Goal: Complete application form: Complete application form

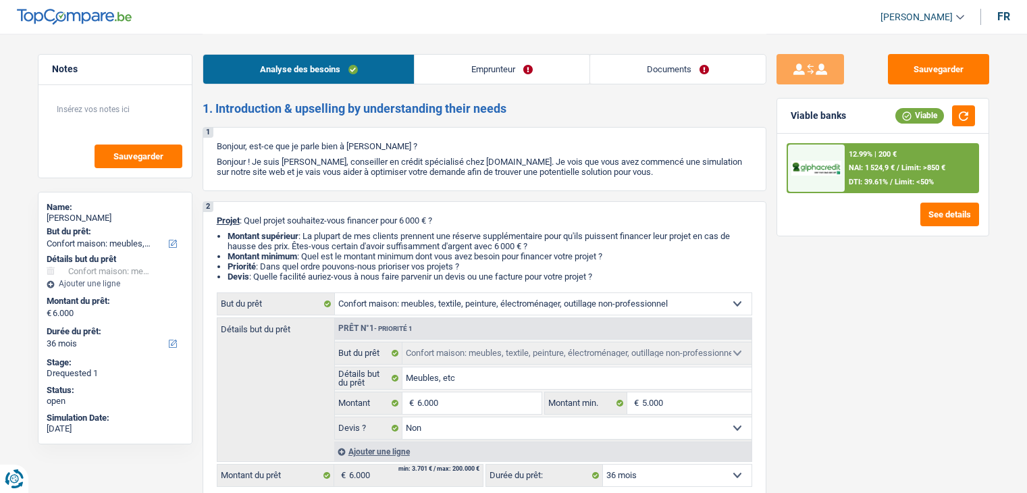
select select "household"
select select "36"
select select "household"
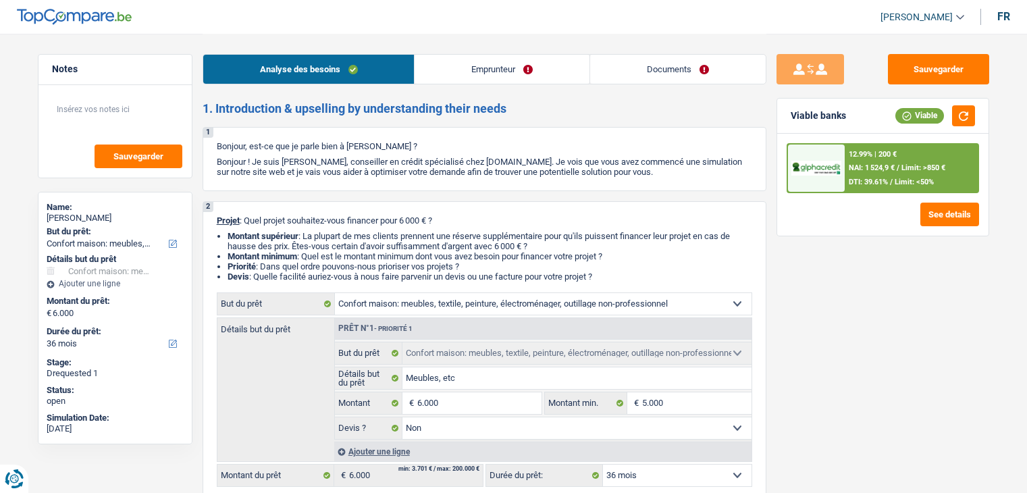
select select "false"
select select "36"
select select "worker"
select select "netSalary"
select select "familyAllowances"
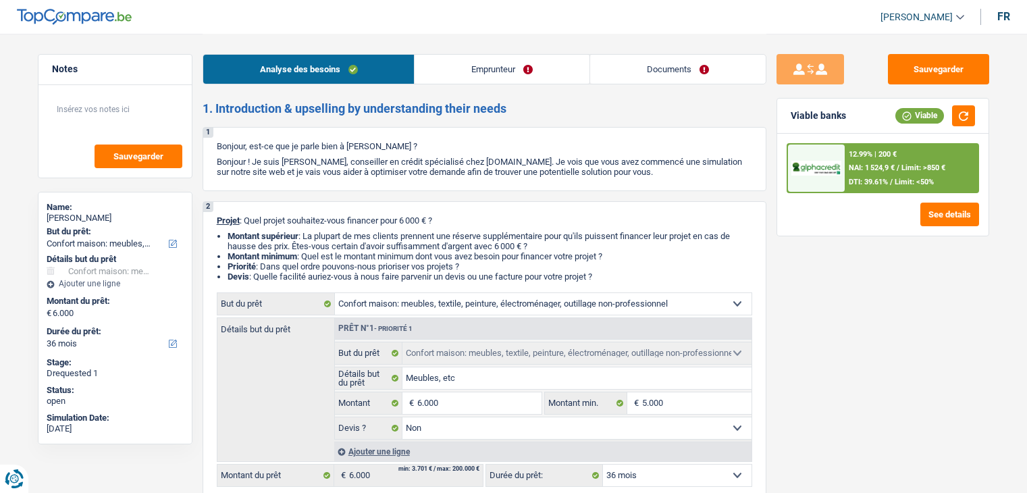
select select "rents"
select select "household"
select select "false"
select select "36"
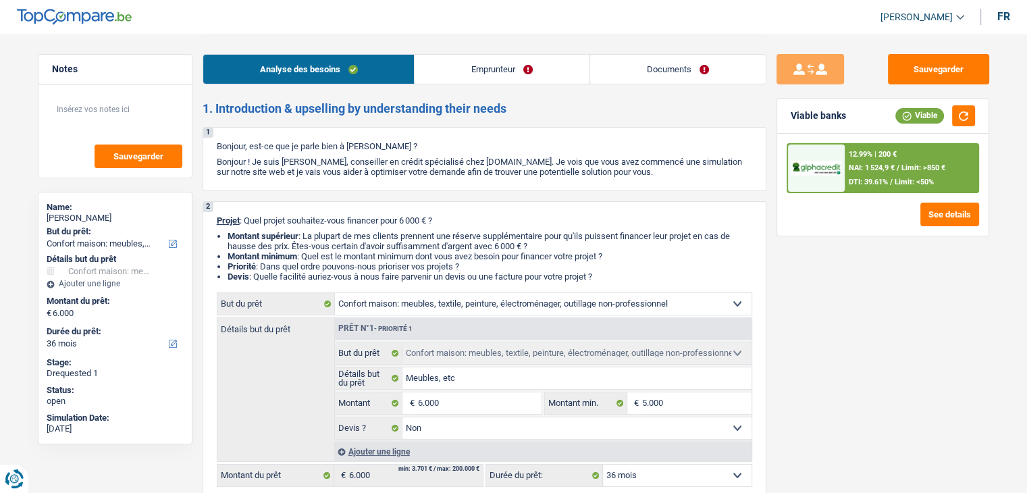
click at [489, 71] on link "Emprunteur" at bounding box center [502, 69] width 175 height 29
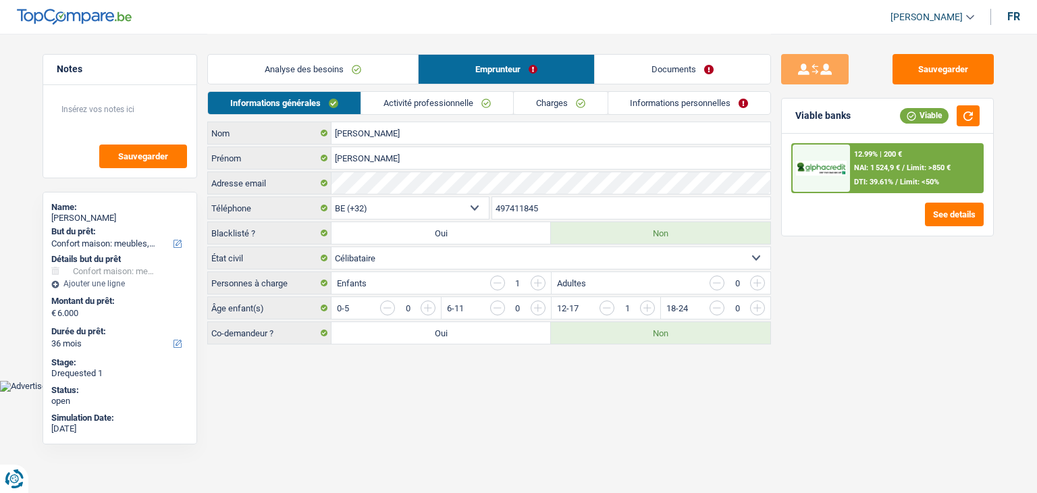
click at [438, 107] on link "Activité professionnelle" at bounding box center [437, 103] width 152 height 22
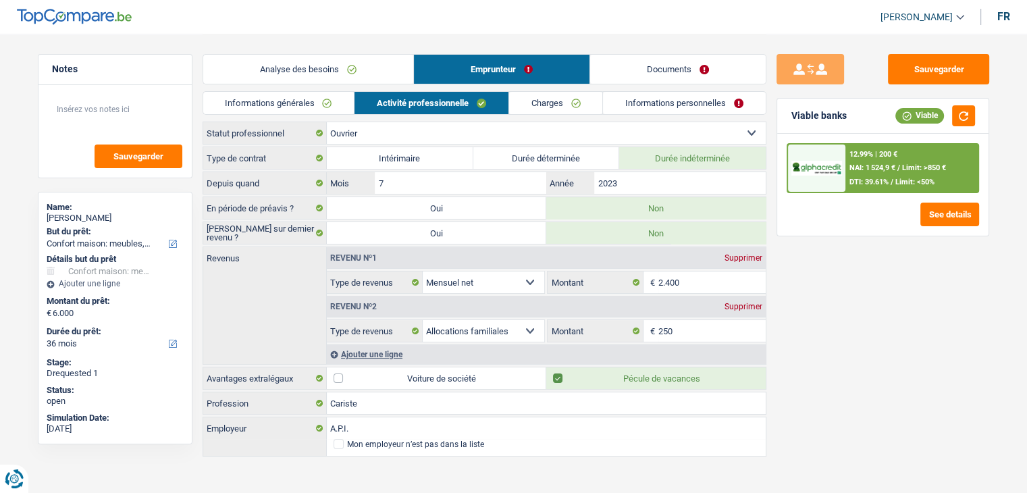
click at [534, 105] on link "Charges" at bounding box center [556, 103] width 94 height 22
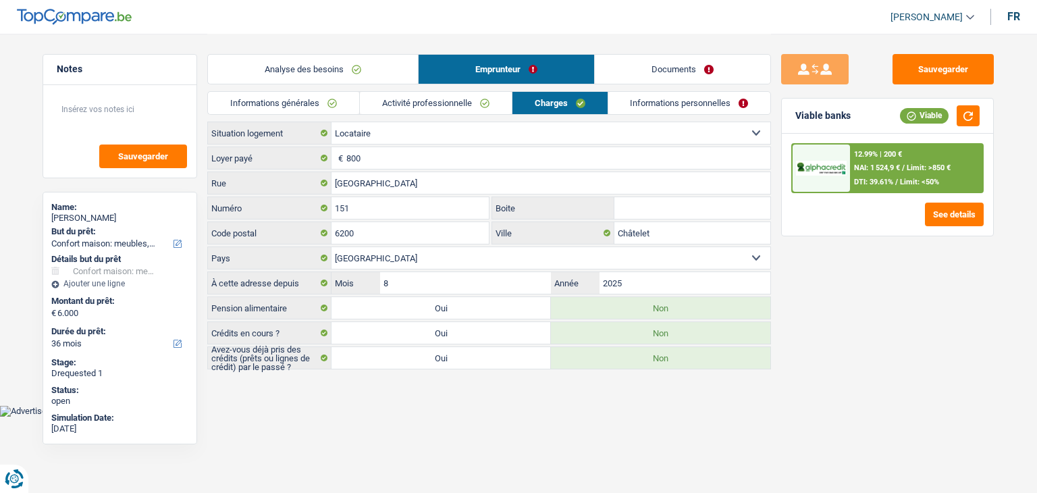
click at [643, 103] on link "Informations personnelles" at bounding box center [689, 103] width 163 height 22
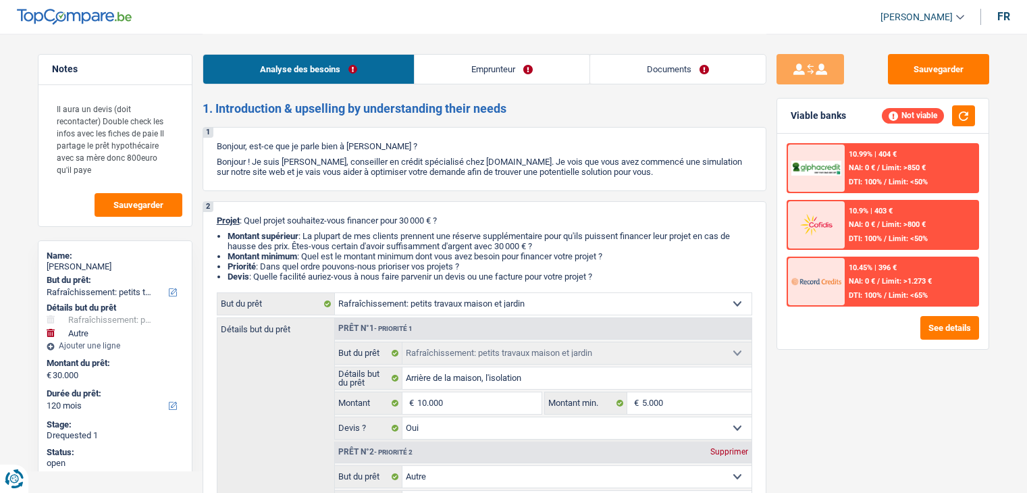
select select "houseOrGarden"
select select "other"
select select "120"
select select "houseOrGarden"
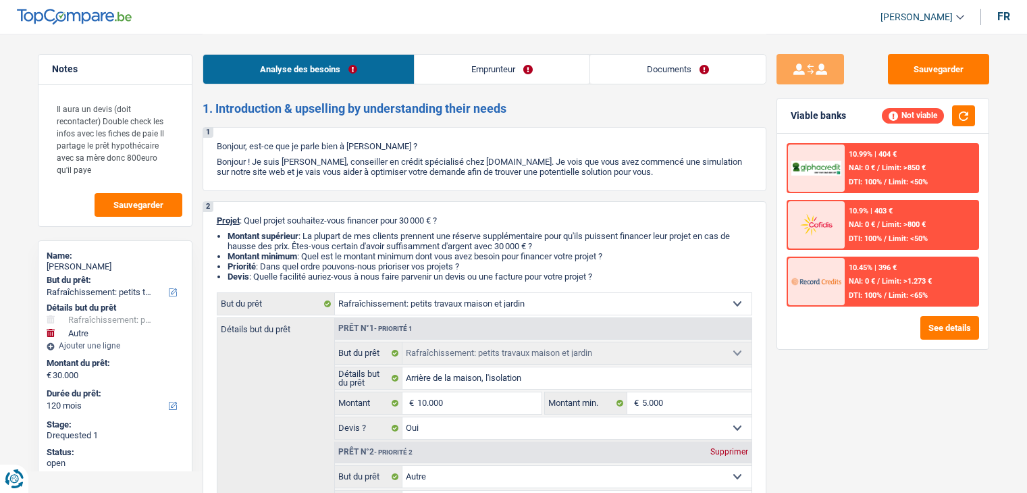
select select "houseOrGarden"
select select "yes"
select select "other"
select select "false"
select select "120"
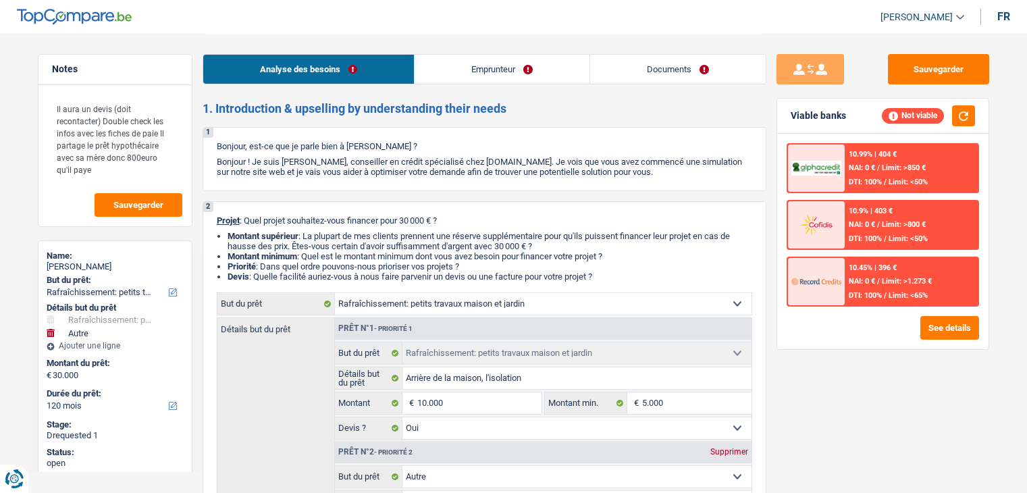
select select "publicEmployee"
select select "netSalary"
select select "mealVouchers"
select select "familyAllowances"
select select "rents"
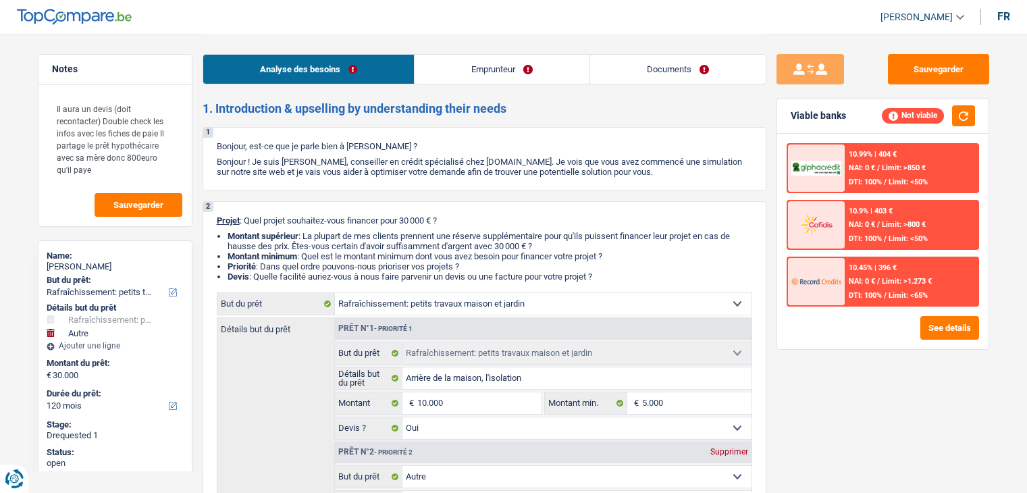
select select "mortgage"
select select "240"
select select "houseOrGarden"
select select "yes"
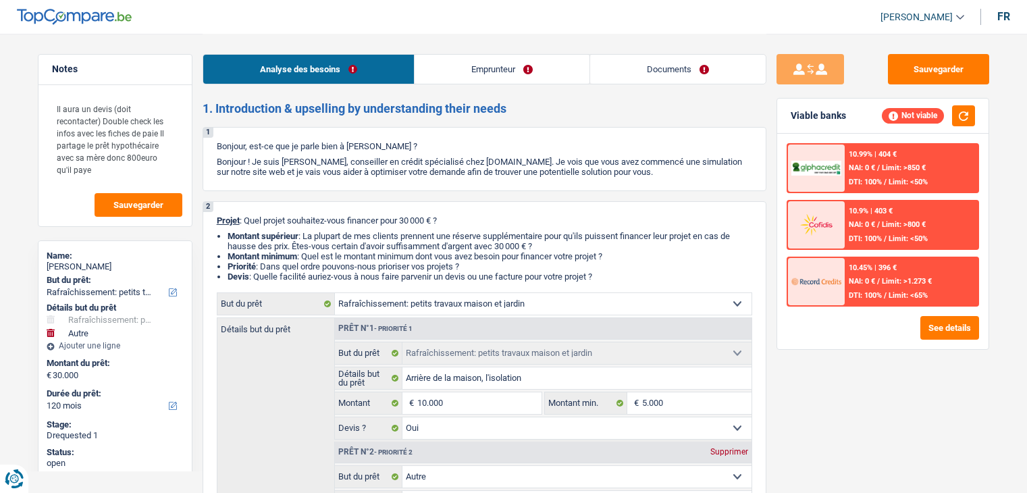
select select "other"
select select "false"
select select "120"
click at [869, 361] on div "Sauvegarder Viable banks Not viable 10.99% | 404 € NAI: 0 € / Limit: >850 € DTI…" at bounding box center [882, 262] width 233 height 417
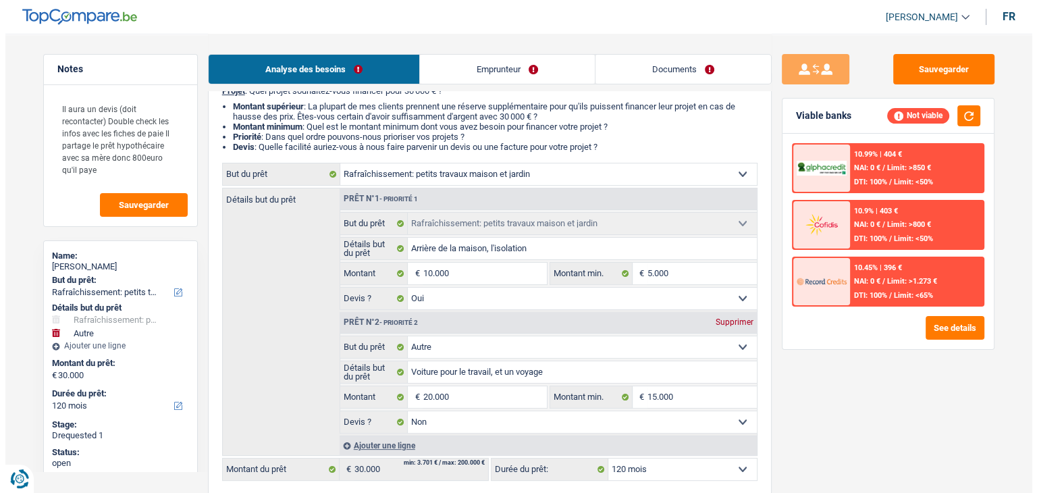
scroll to position [133, 0]
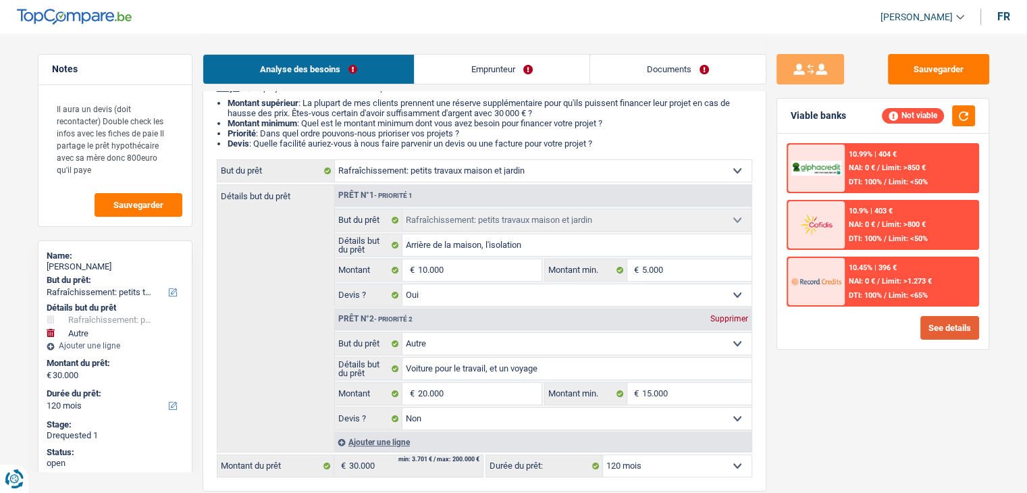
click at [945, 332] on button "See details" at bounding box center [949, 328] width 59 height 24
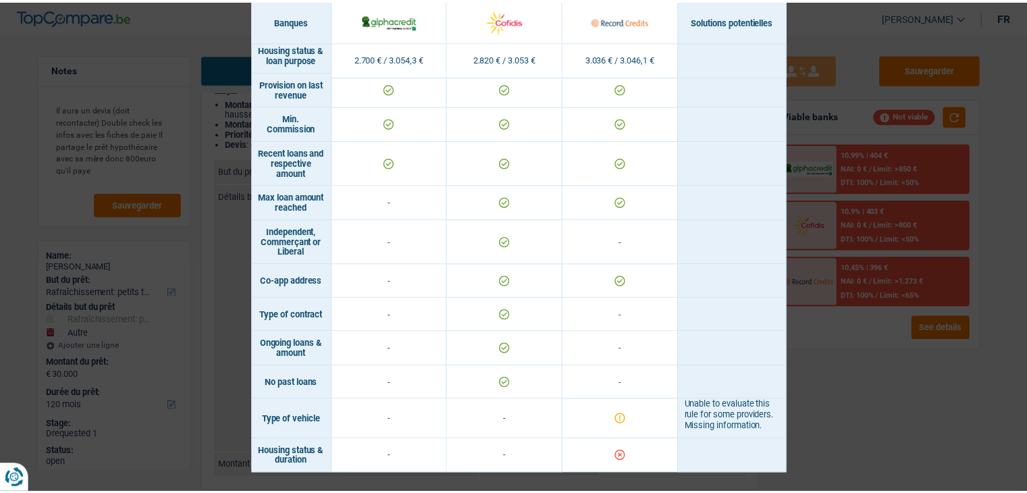
scroll to position [1066, 0]
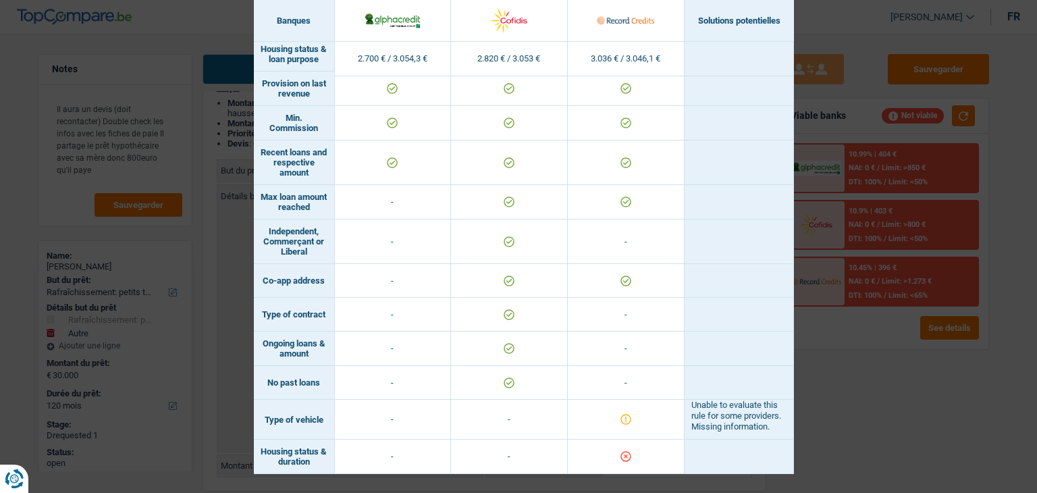
click at [883, 406] on div "Banks conditions × Banques Solutions potentielles Revenus / Charges 2.700 € / 3…" at bounding box center [518, 246] width 1037 height 493
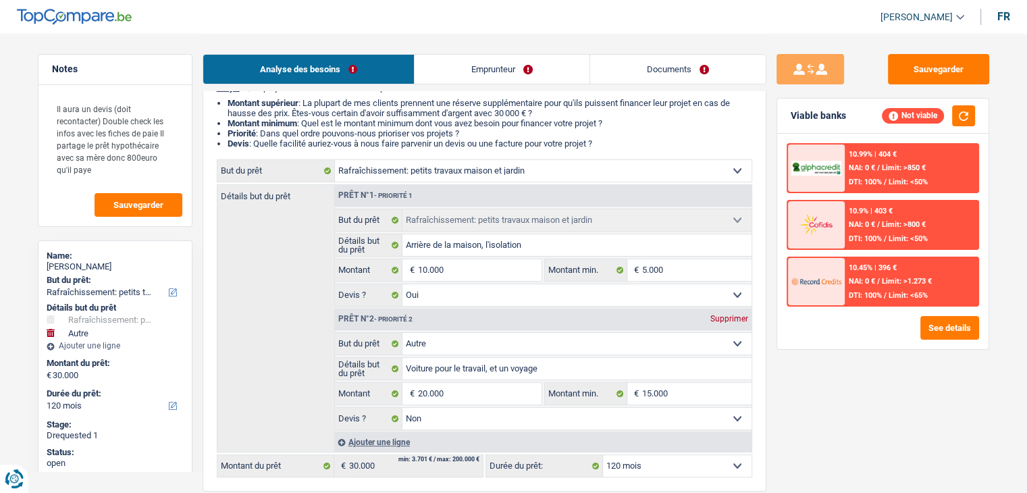
click at [870, 406] on div "Sauvegarder Viable banks Not viable 10.99% | 404 € NAI: 0 € / Limit: >850 € DTI…" at bounding box center [882, 262] width 233 height 417
click at [843, 452] on div "Sauvegarder Viable banks Not viable 10.99% | 404 € NAI: 0 € / Limit: >850 € DTI…" at bounding box center [882, 262] width 233 height 417
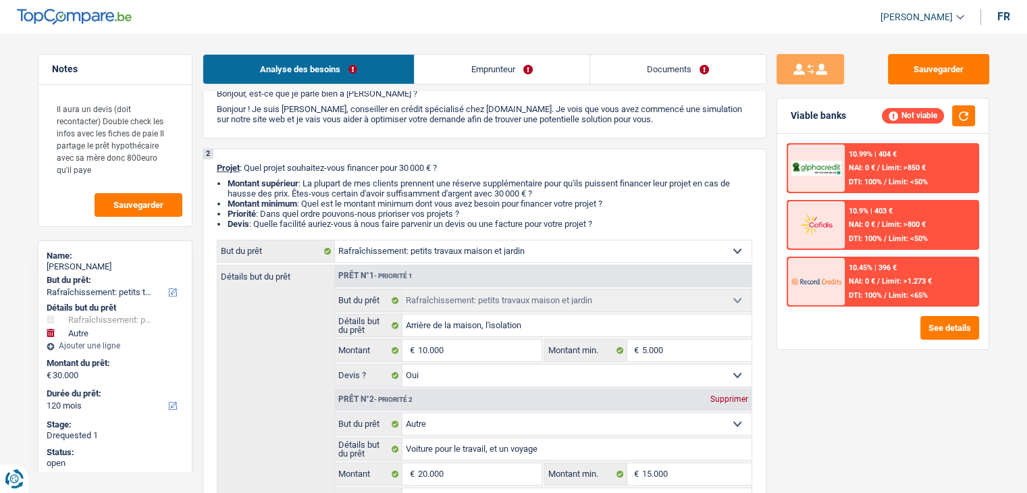
scroll to position [0, 0]
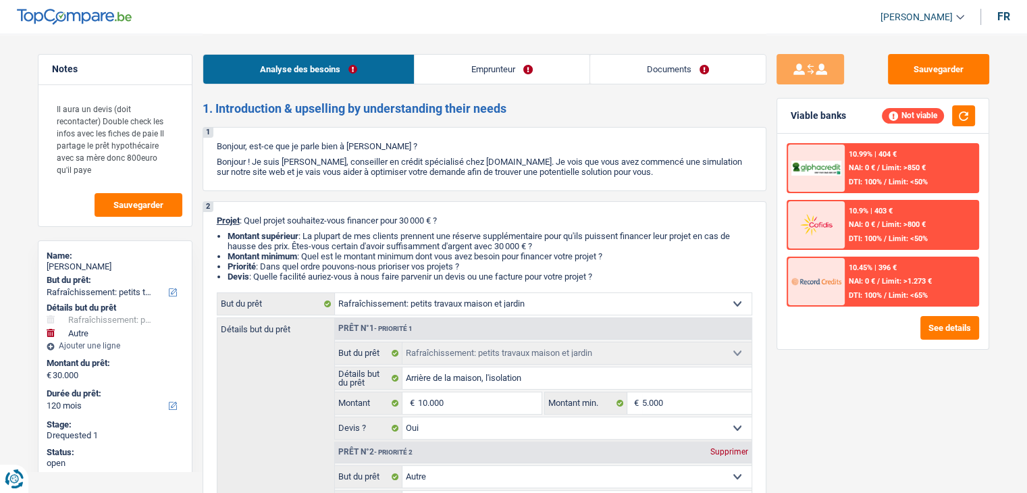
click at [437, 74] on link "Emprunteur" at bounding box center [502, 69] width 175 height 29
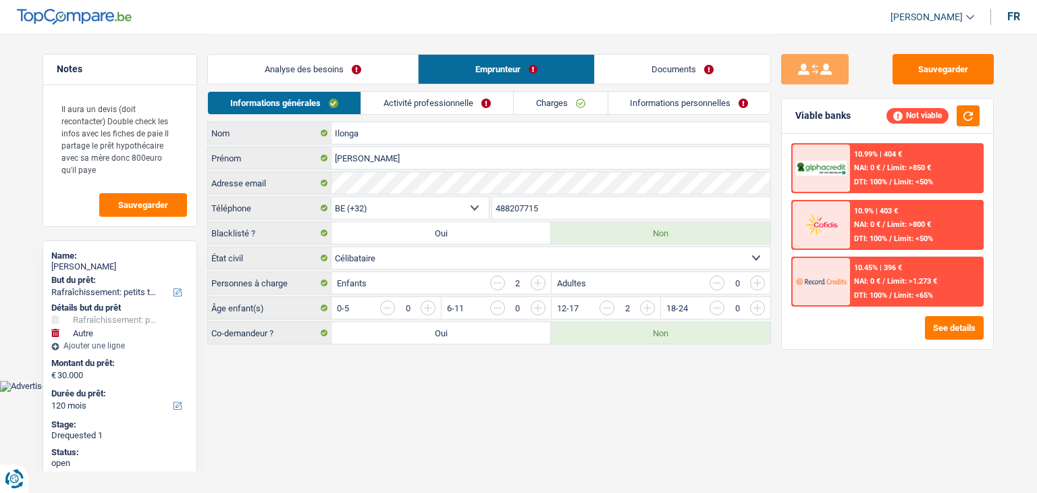
click at [398, 106] on link "Activité professionnelle" at bounding box center [437, 103] width 152 height 22
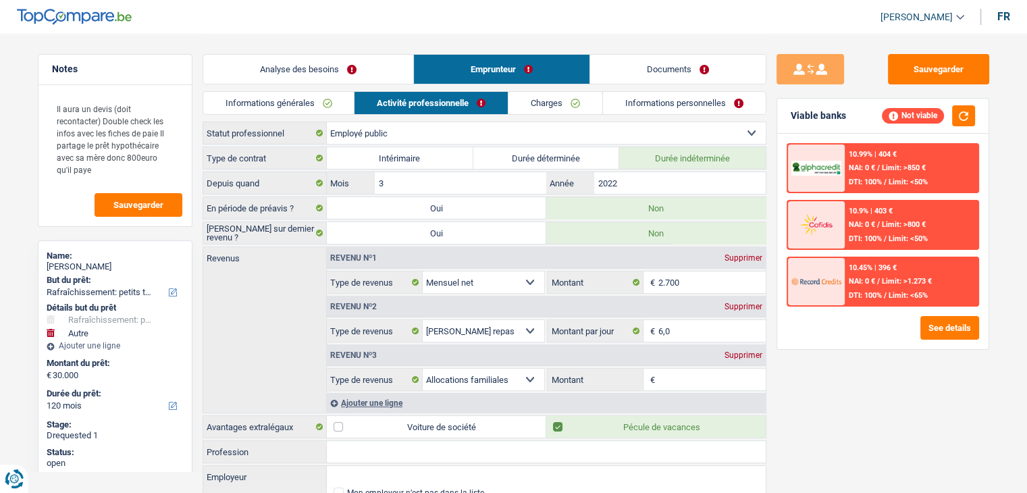
click at [831, 476] on div "Sauvegarder Viable banks Not viable 10.99% | 404 € NAI: 0 € / Limit: >850 € DTI…" at bounding box center [883, 270] width 234 height 473
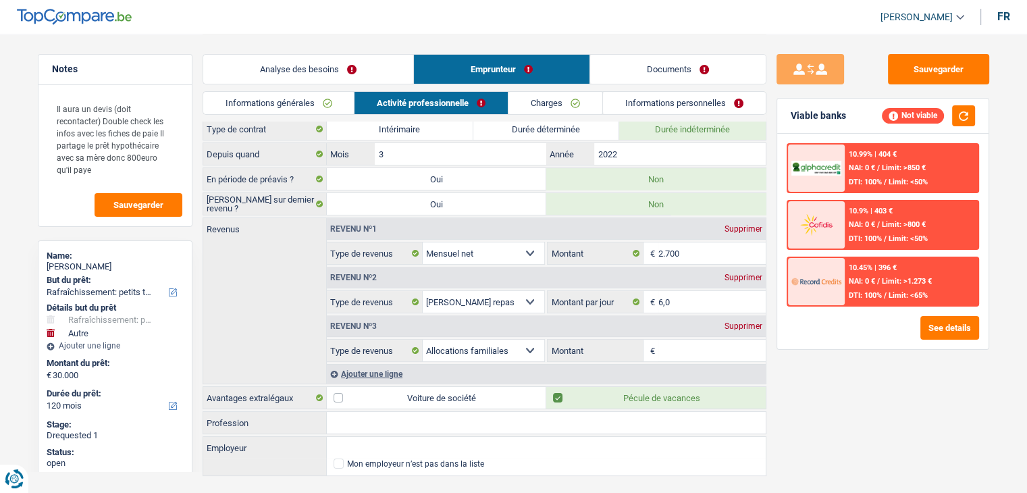
scroll to position [28, 0]
click at [959, 117] on button "button" at bounding box center [963, 115] width 23 height 21
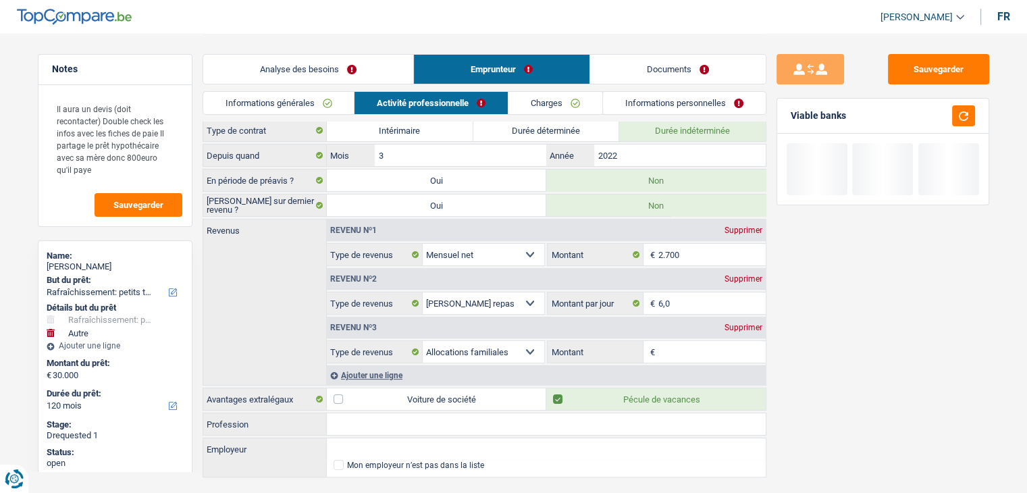
click at [570, 106] on link "Charges" at bounding box center [555, 103] width 94 height 22
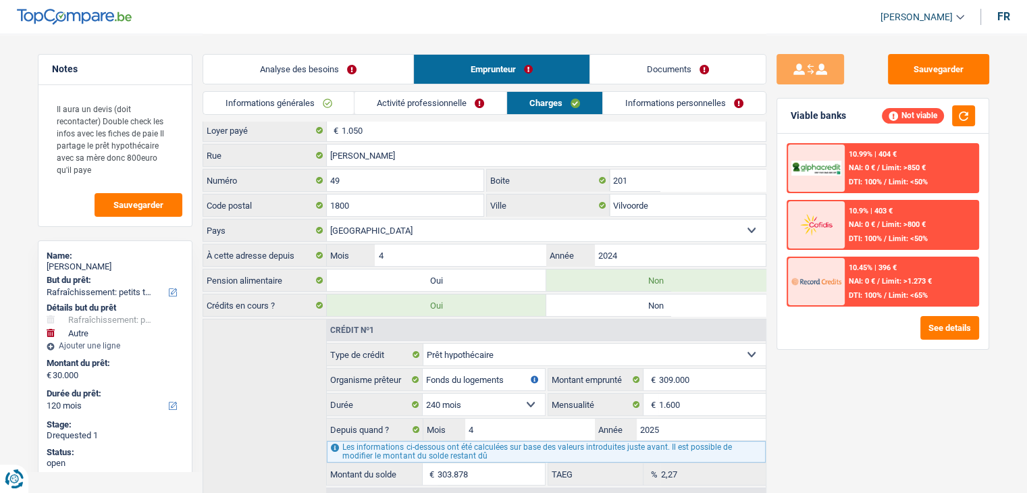
click at [881, 363] on div "Sauvegarder Viable banks Not viable 10.99% | 404 € NAI: 0 € / Limit: >850 € DTI…" at bounding box center [882, 262] width 233 height 417
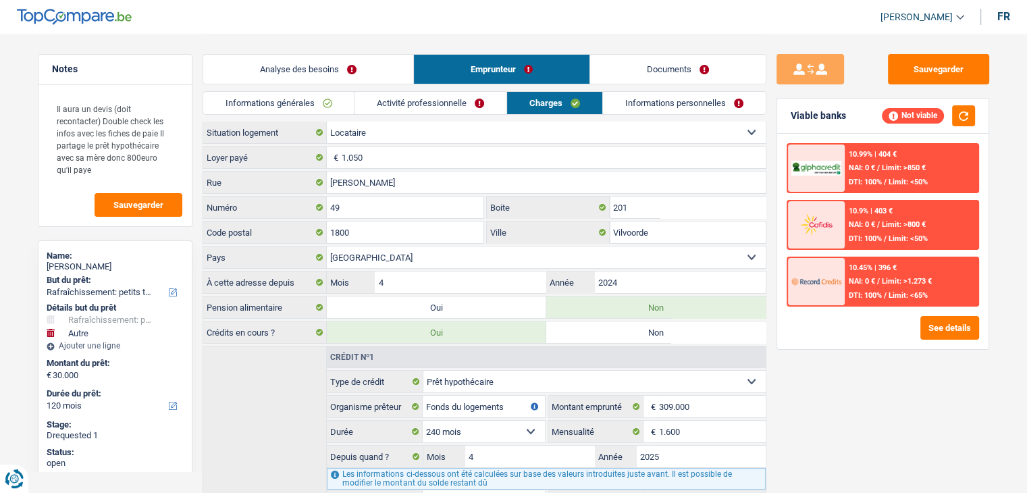
scroll to position [0, 0]
click at [881, 363] on div "Sauvegarder Viable banks Not viable 10.99% | 404 € NAI: 0 € / Limit: >850 € DTI…" at bounding box center [882, 262] width 233 height 417
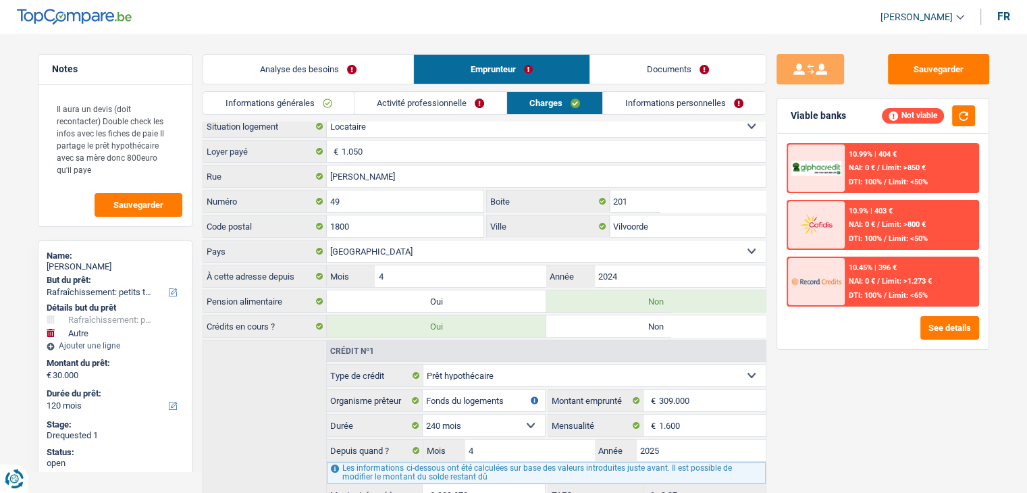
scroll to position [4, 0]
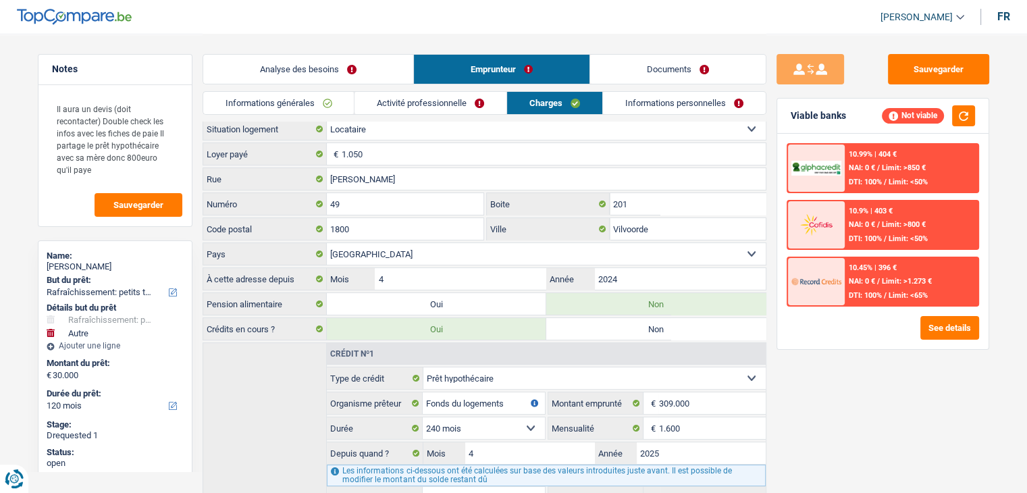
click at [699, 105] on link "Informations personnelles" at bounding box center [684, 103] width 163 height 22
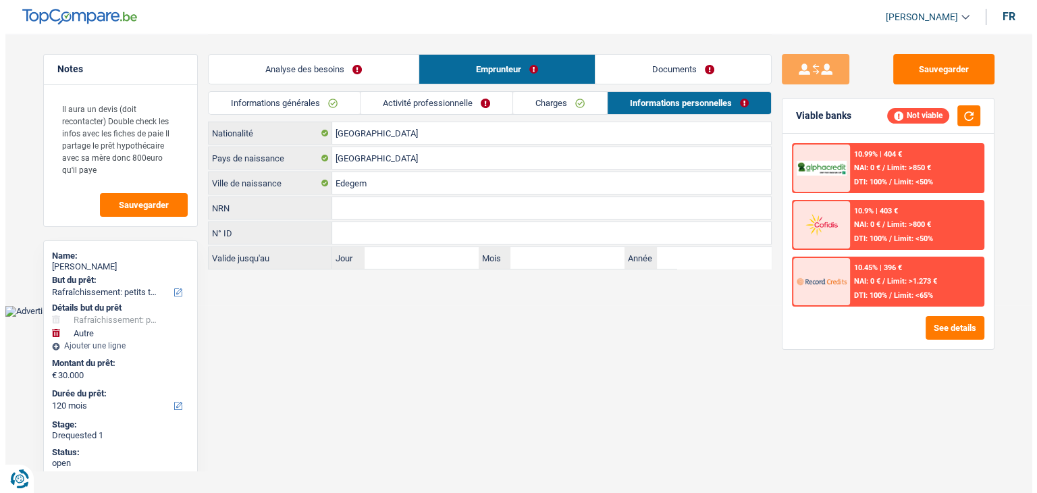
scroll to position [0, 0]
click at [658, 66] on link "Documents" at bounding box center [683, 69] width 176 height 29
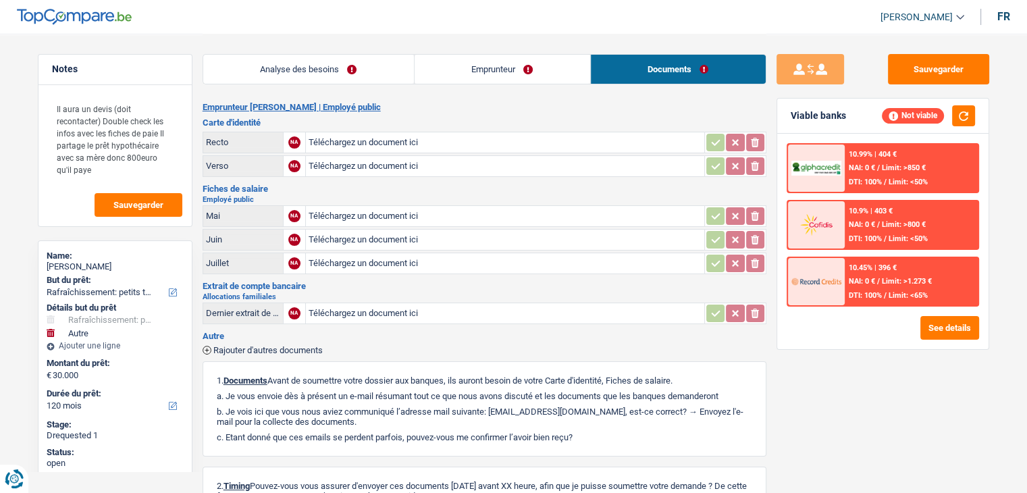
click at [575, 107] on h2 "Emprunteur [PERSON_NAME] | Employé public" at bounding box center [485, 107] width 564 height 11
click at [931, 330] on button "See details" at bounding box center [949, 328] width 59 height 24
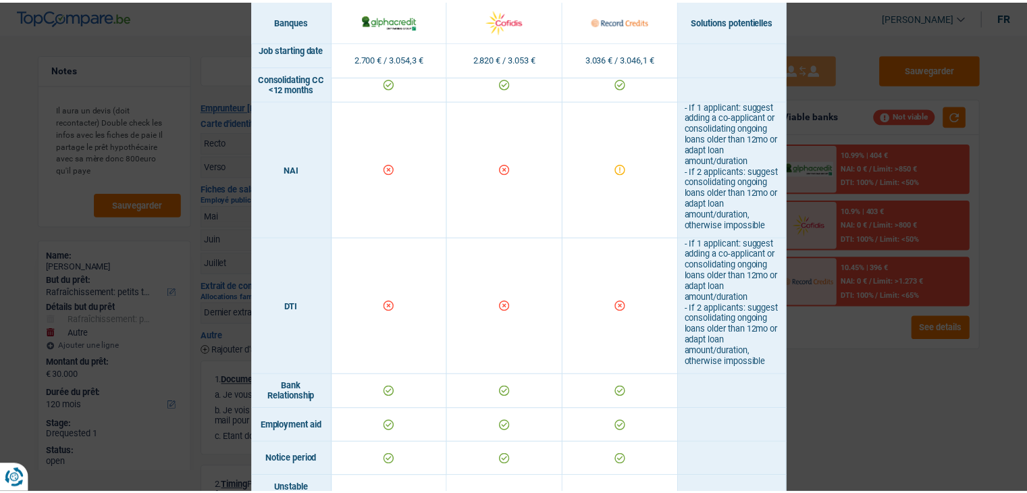
scroll to position [554, 0]
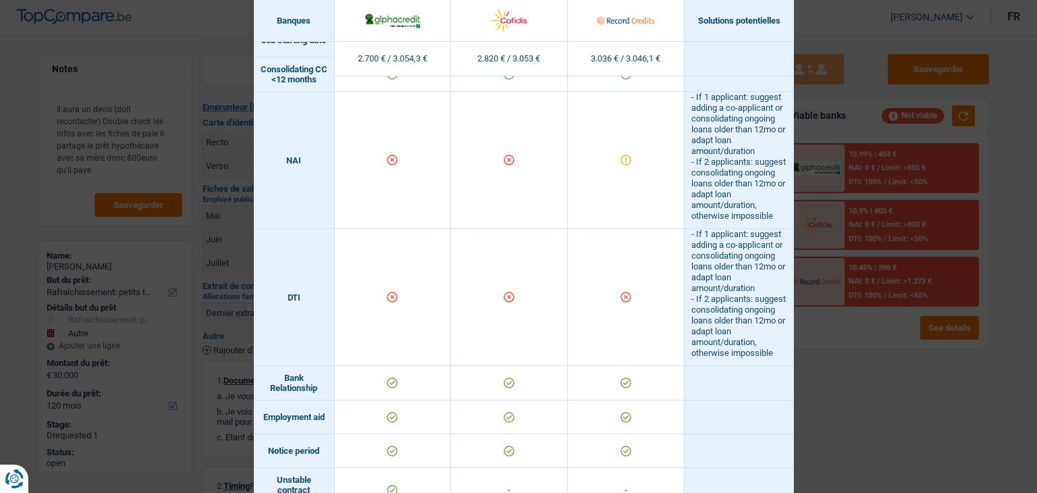
click at [890, 388] on div "Banks conditions × Banques Solutions potentielles Revenus / Charges 2.700 € / 3…" at bounding box center [518, 246] width 1037 height 493
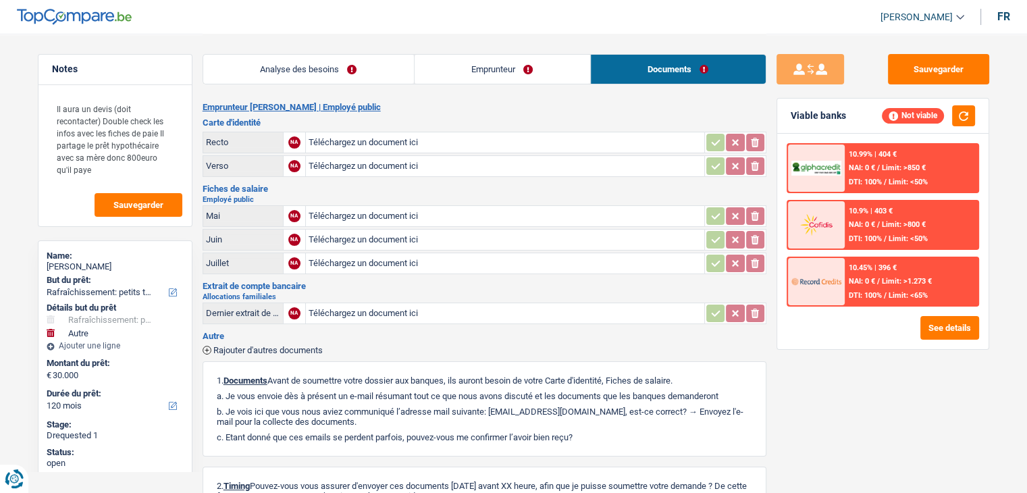
click at [354, 60] on link "Analyse des besoins" at bounding box center [308, 69] width 211 height 29
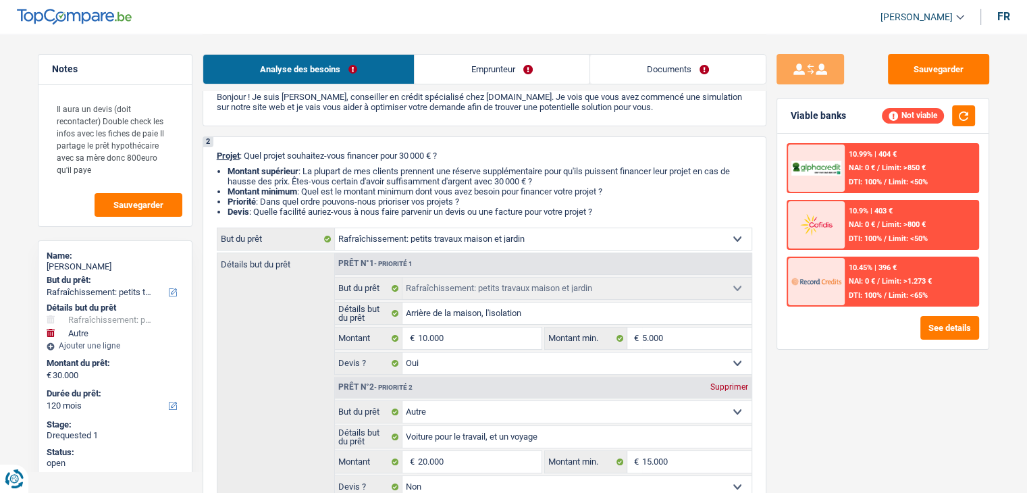
scroll to position [0, 0]
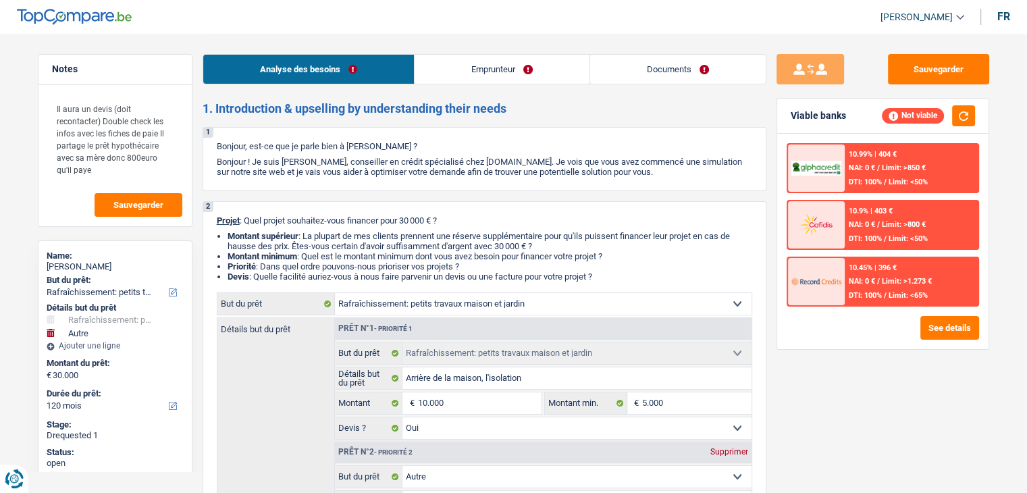
click at [847, 25] on header "[PERSON_NAME] Se déconnecter fr" at bounding box center [513, 17] width 1027 height 34
select select "houseOrGarden"
select select "other"
select select "120"
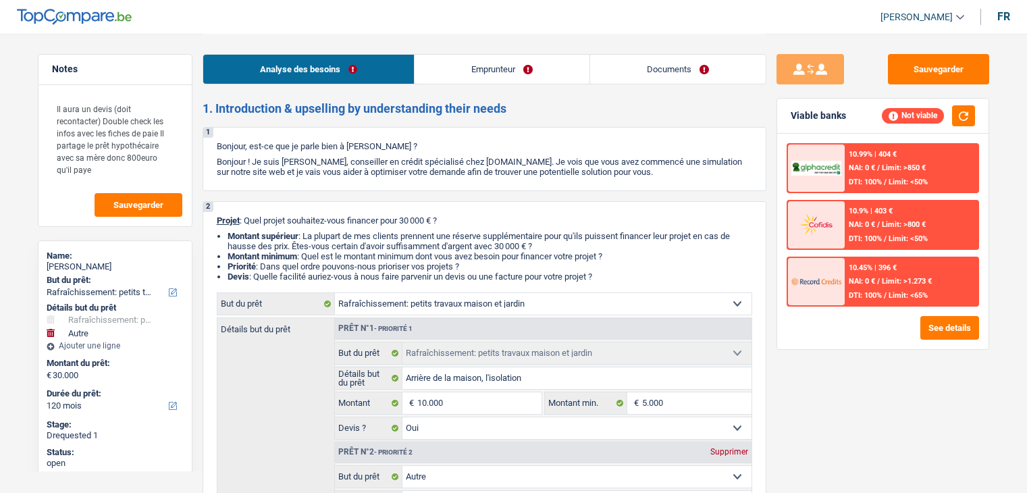
select select "houseOrGarden"
select select "yes"
select select "other"
select select "false"
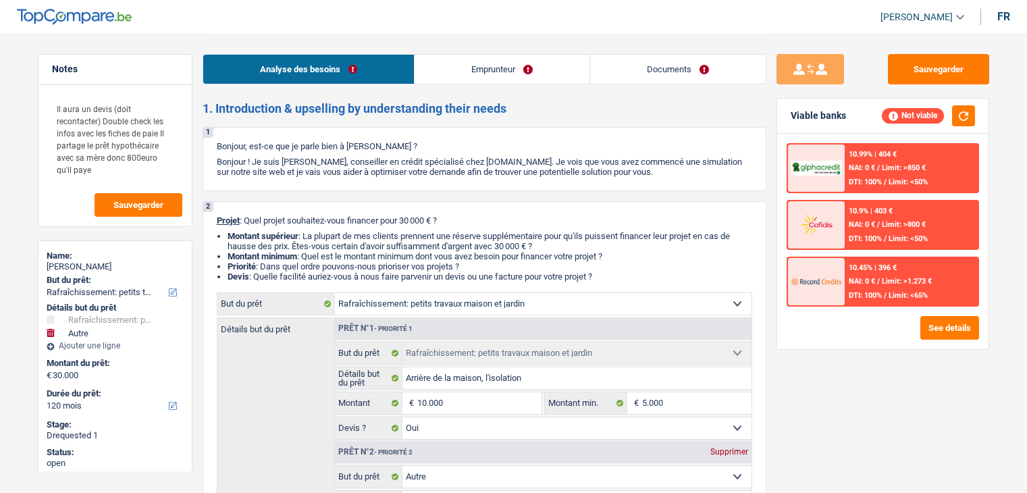
select select "120"
select select "publicEmployee"
select select "netSalary"
select select "mealVouchers"
select select "familyAllowances"
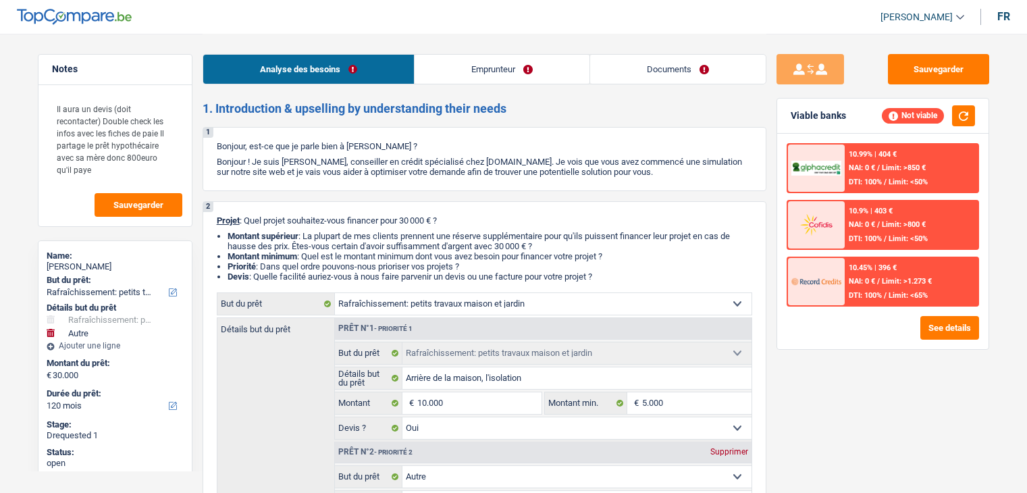
select select "rents"
select select "mortgage"
select select "240"
select select "houseOrGarden"
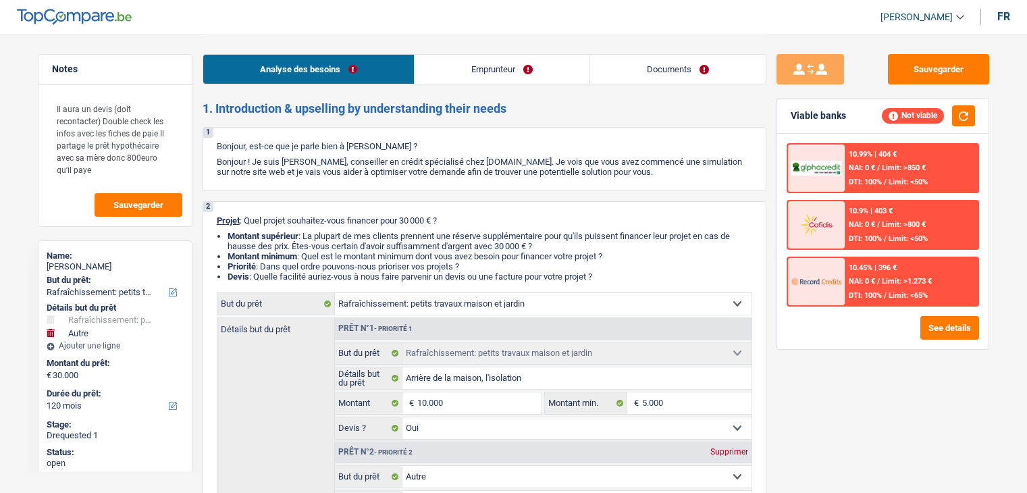
select select "yes"
select select "other"
select select "false"
select select "120"
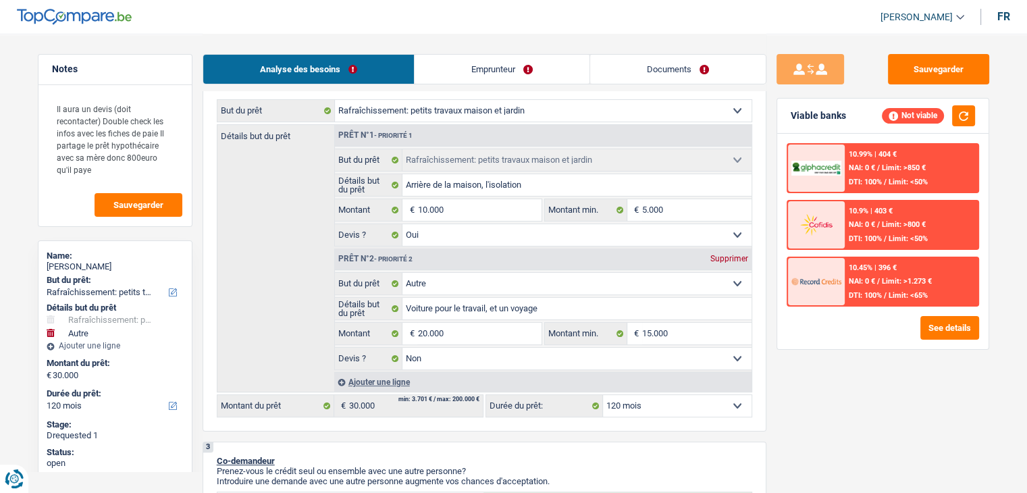
scroll to position [196, 0]
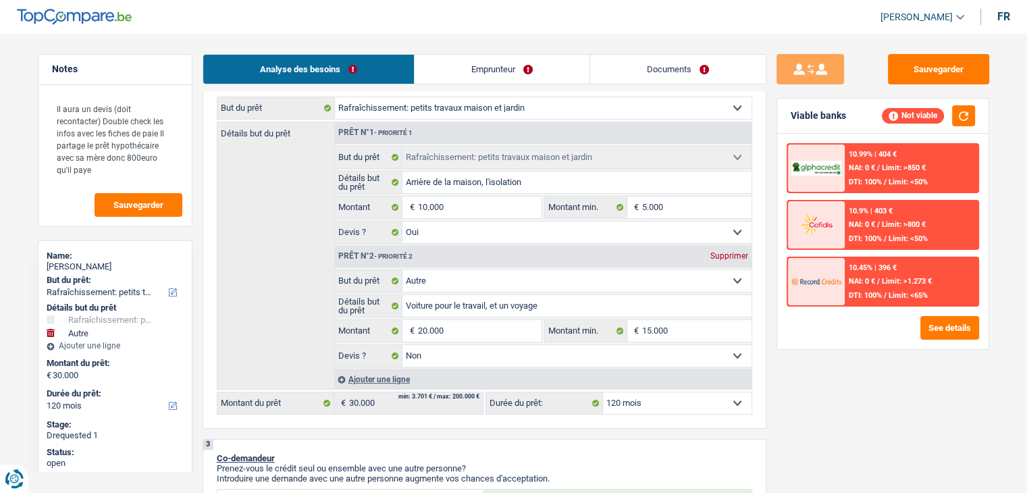
click at [662, 402] on select "12 mois 18 mois 24 mois 30 mois 36 mois 42 mois 48 mois 60 mois 72 mois 84 mois…" at bounding box center [677, 403] width 149 height 22
select select "84"
click at [603, 392] on select "12 mois 18 mois 24 mois 30 mois 36 mois 42 mois 48 mois 60 mois 72 mois 84 mois…" at bounding box center [677, 403] width 149 height 22
select select "84"
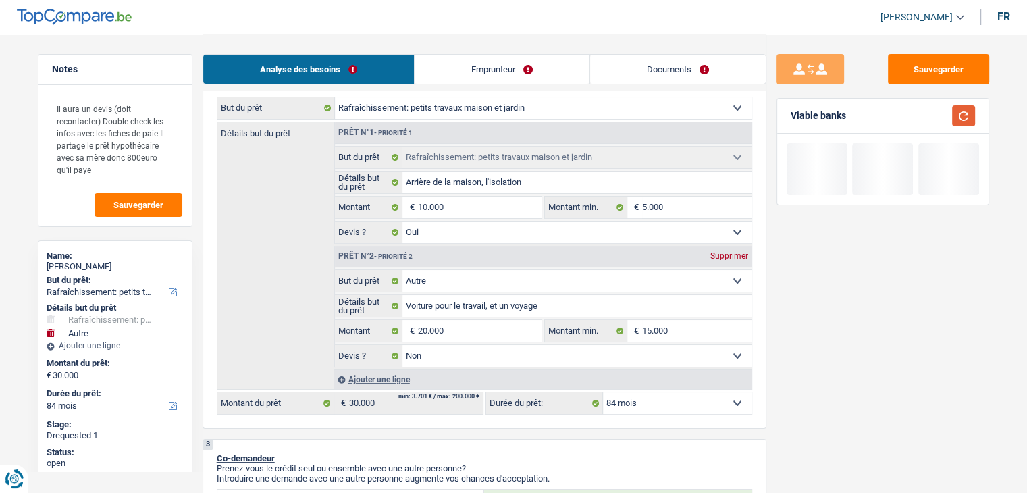
click at [967, 109] on button "button" at bounding box center [963, 115] width 23 height 21
click at [469, 33] on header "[PERSON_NAME] Se déconnecter fr" at bounding box center [513, 17] width 1027 height 34
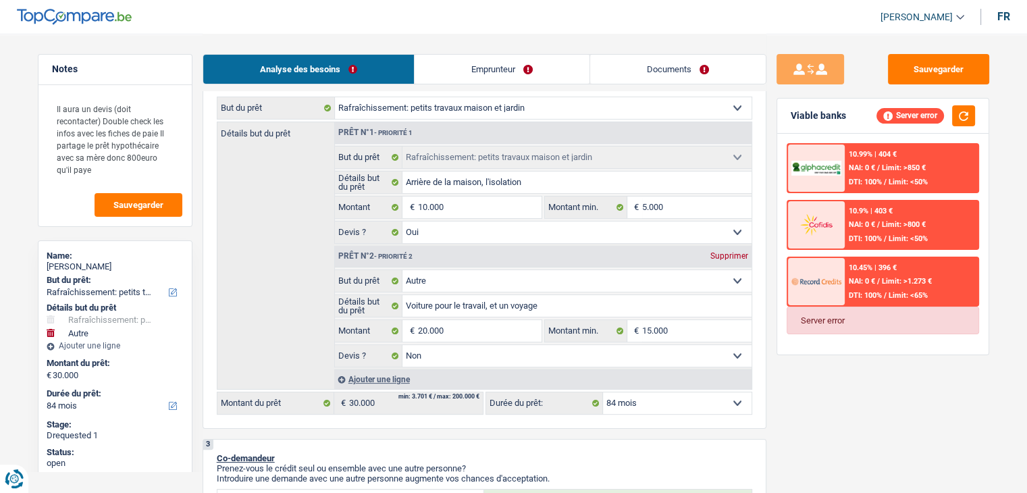
click at [841, 388] on div "Sauvegarder Viable banks Server error 10.99% | 404 € NAI: 0 € / Limit: >850 € D…" at bounding box center [882, 262] width 233 height 417
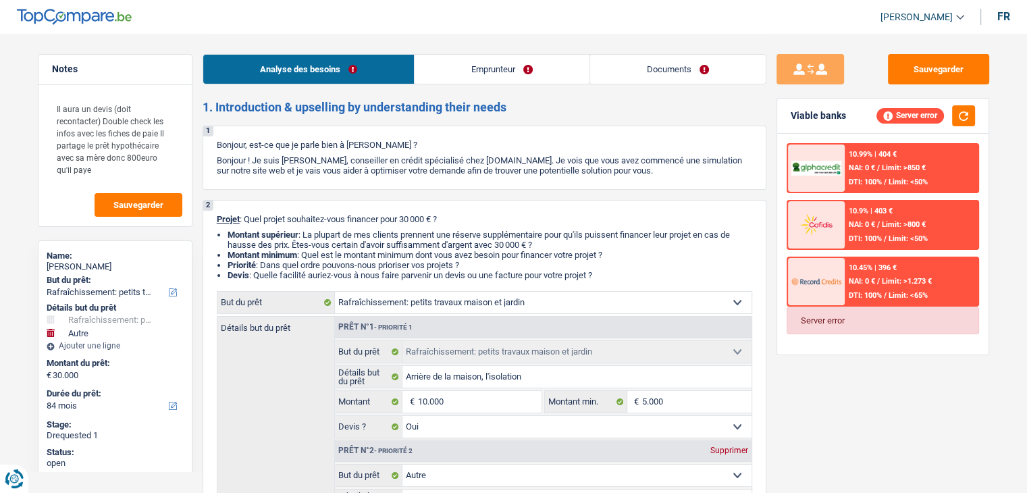
scroll to position [0, 0]
